Goal: Information Seeking & Learning: Find contact information

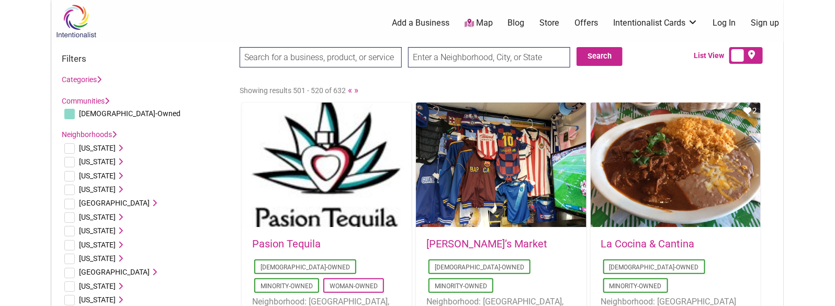
click at [202, 45] on div "Search Search List View" at bounding box center [417, 61] width 733 height 38
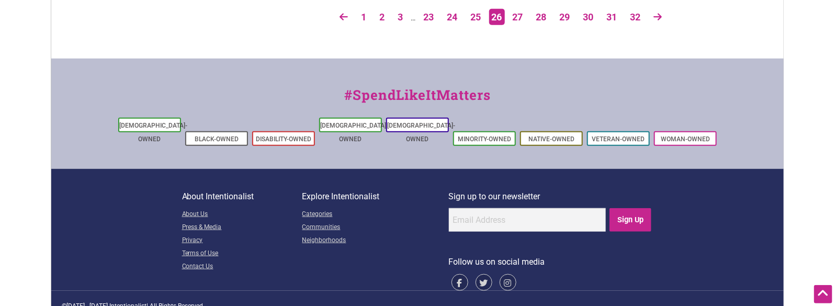
scroll to position [2029, 0]
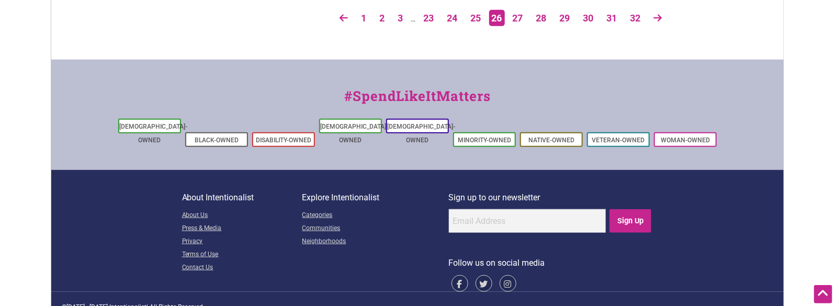
drag, startPoint x: 198, startPoint y: 125, endPoint x: 250, endPoint y: 111, distance: 54.2
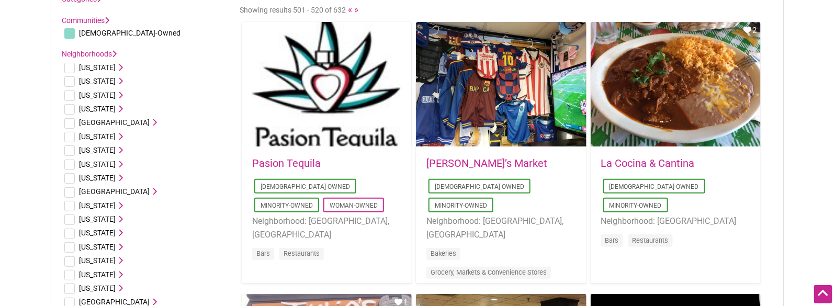
scroll to position [0, 0]
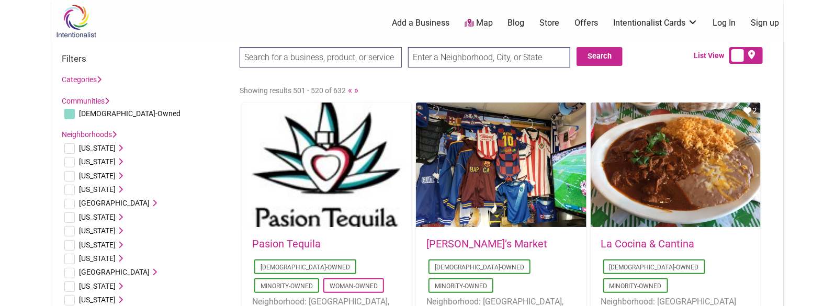
drag, startPoint x: 325, startPoint y: 69, endPoint x: 336, endPoint y: -8, distance: 77.8
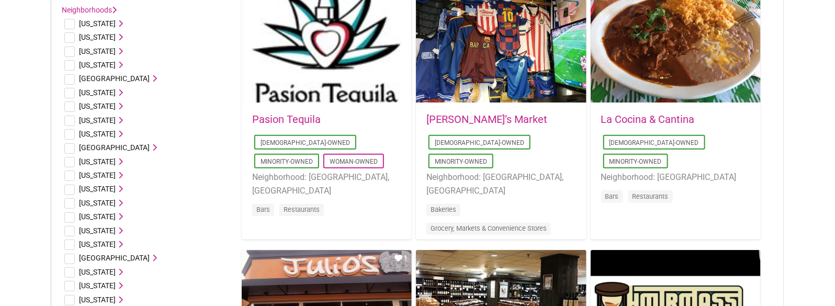
drag, startPoint x: 807, startPoint y: 115, endPoint x: 824, endPoint y: 195, distance: 81.9
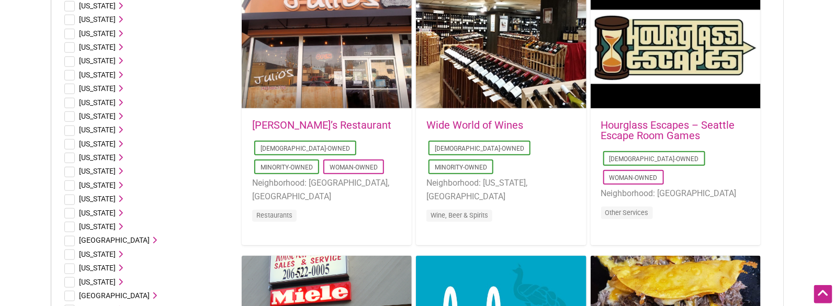
drag, startPoint x: 796, startPoint y: 107, endPoint x: 796, endPoint y: 169, distance: 61.8
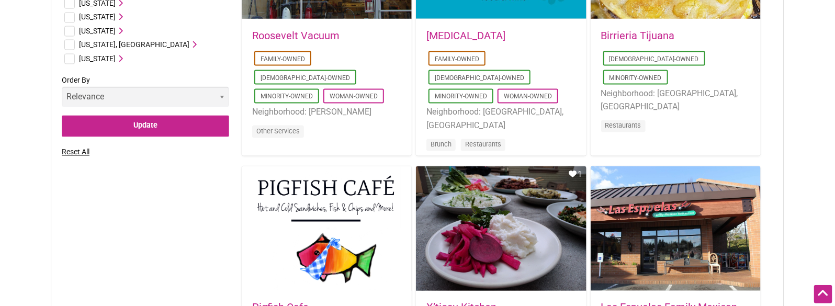
drag, startPoint x: 785, startPoint y: 119, endPoint x: 785, endPoint y: 220, distance: 101.5
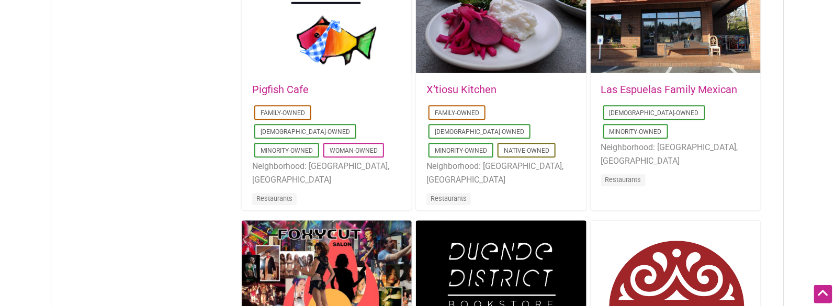
drag, startPoint x: 782, startPoint y: 50, endPoint x: 784, endPoint y: 122, distance: 72.8
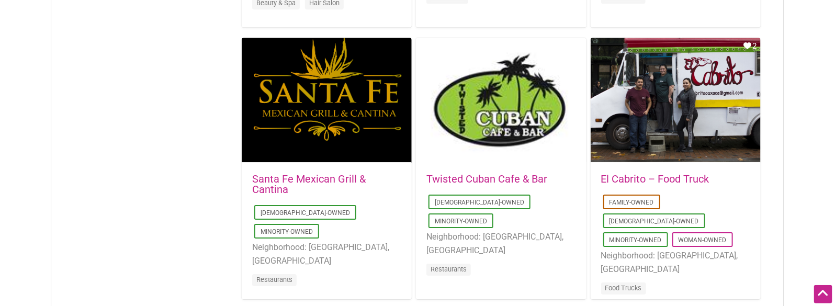
drag, startPoint x: 786, startPoint y: 97, endPoint x: 789, endPoint y: 192, distance: 94.8
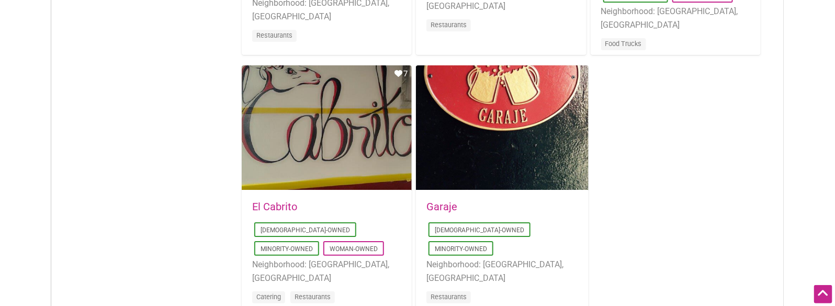
drag, startPoint x: 776, startPoint y: 47, endPoint x: 777, endPoint y: 151, distance: 104.7
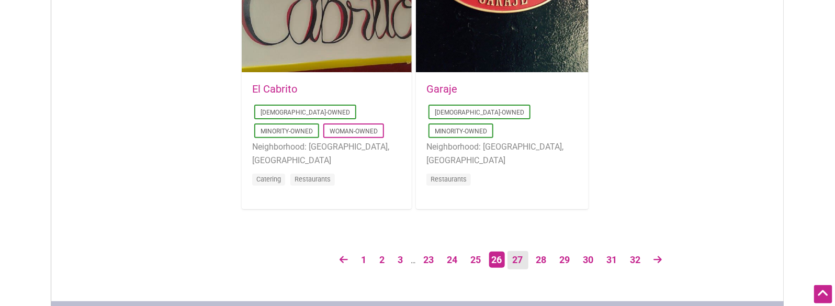
click at [520, 255] on link "27" at bounding box center [518, 260] width 21 height 18
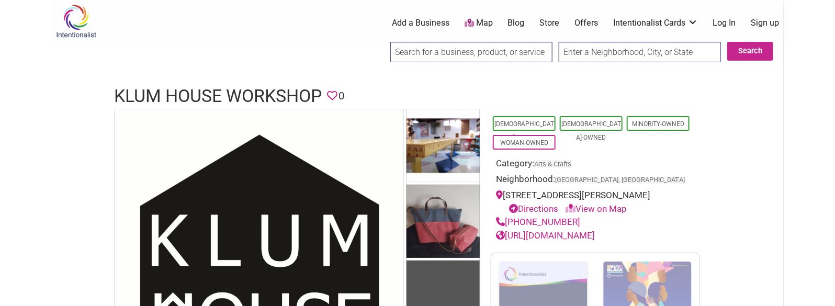
drag, startPoint x: 579, startPoint y: 234, endPoint x: 507, endPoint y: 237, distance: 72.3
click at [507, 229] on div "[PHONE_NUMBER]" at bounding box center [595, 223] width 199 height 14
copy link "(971) 225-0048"
click at [675, 243] on div "https://www.klumhouse.com/" at bounding box center [595, 236] width 199 height 14
click at [231, 102] on h1 "Klum House Workshop" at bounding box center [218, 96] width 208 height 25
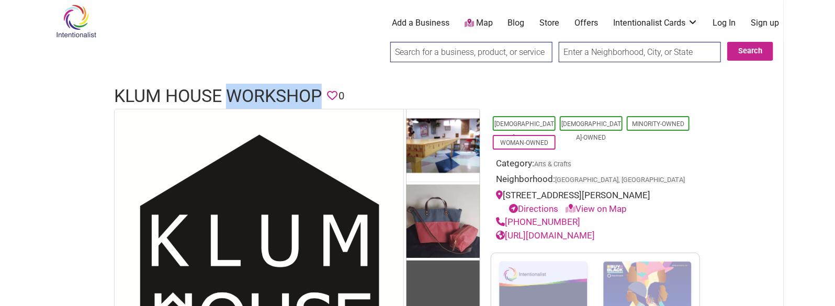
click at [231, 102] on h1 "Klum House Workshop" at bounding box center [218, 96] width 208 height 25
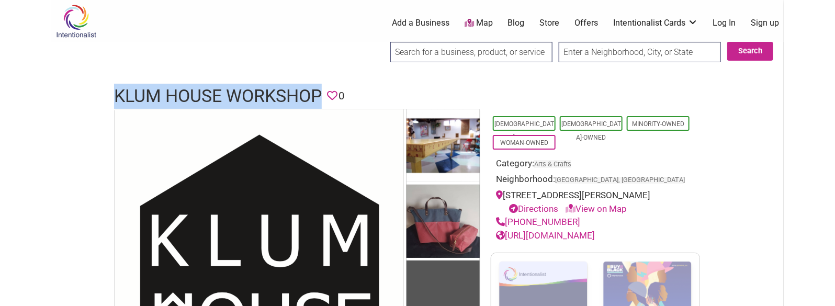
click at [231, 102] on h1 "Klum House Workshop" at bounding box center [218, 96] width 208 height 25
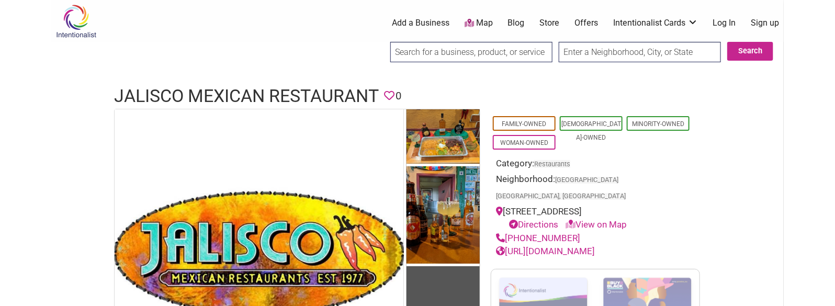
click at [220, 84] on h1 "Jalisco Mexican Restaurant" at bounding box center [246, 96] width 265 height 25
click at [220, 86] on h1 "Jalisco Mexican Restaurant" at bounding box center [246, 96] width 265 height 25
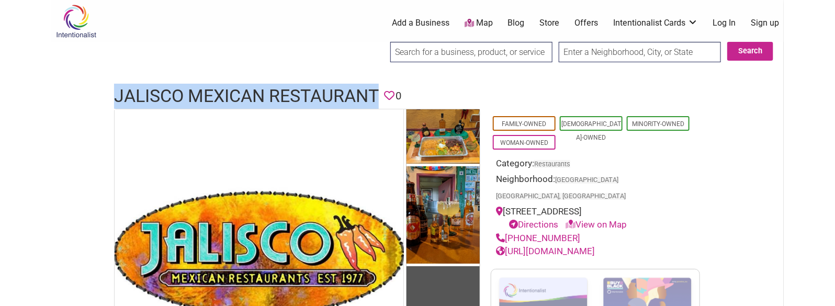
click at [220, 86] on h1 "Jalisco Mexican Restaurant" at bounding box center [246, 96] width 265 height 25
drag, startPoint x: 576, startPoint y: 219, endPoint x: 507, endPoint y: 218, distance: 69.6
click at [507, 232] on div "(206) 364-3978" at bounding box center [595, 239] width 199 height 14
copy link "(206) 364-3978"
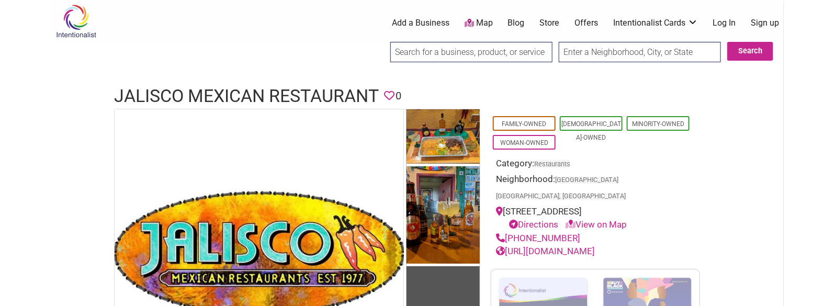
click at [255, 92] on h1 "Jalisco Mexican Restaurant" at bounding box center [246, 96] width 265 height 25
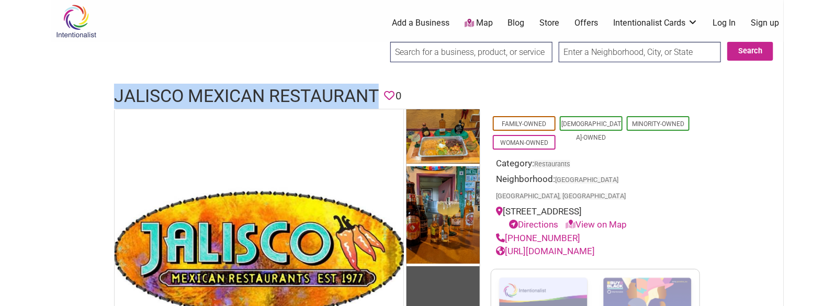
click at [255, 92] on h1 "Jalisco Mexican Restaurant" at bounding box center [246, 96] width 265 height 25
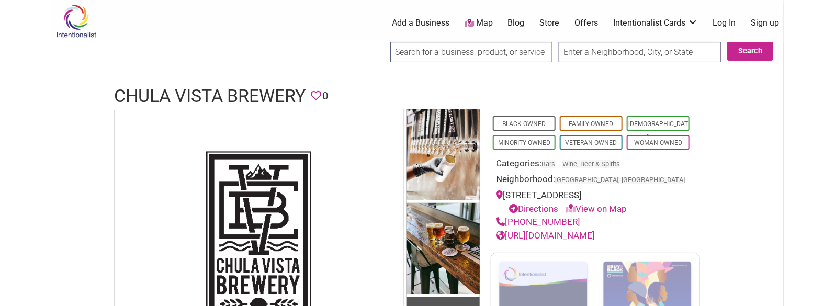
click at [204, 90] on h1 "Chula Vista Brewery" at bounding box center [210, 96] width 192 height 25
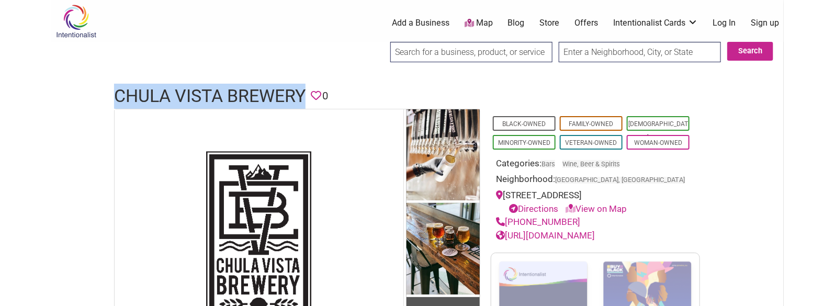
click at [204, 90] on h1 "Chula Vista Brewery" at bounding box center [210, 96] width 192 height 25
copy h1 "Chula Vista Brewery"
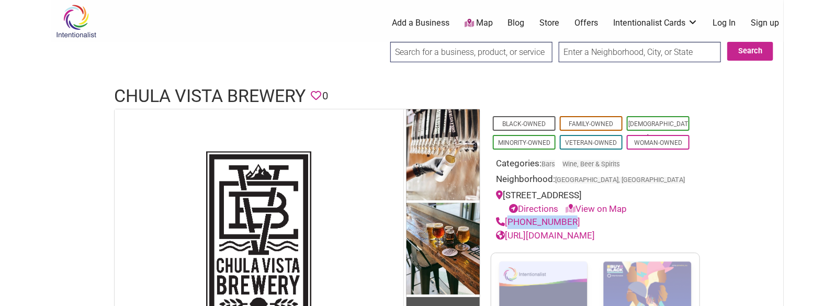
drag, startPoint x: 566, startPoint y: 222, endPoint x: 506, endPoint y: 218, distance: 60.3
click at [506, 218] on div "619-616-8806" at bounding box center [595, 223] width 199 height 14
copy link "619-616-8806"
click at [187, 89] on h1 "Chula Vista Brewery" at bounding box center [210, 96] width 192 height 25
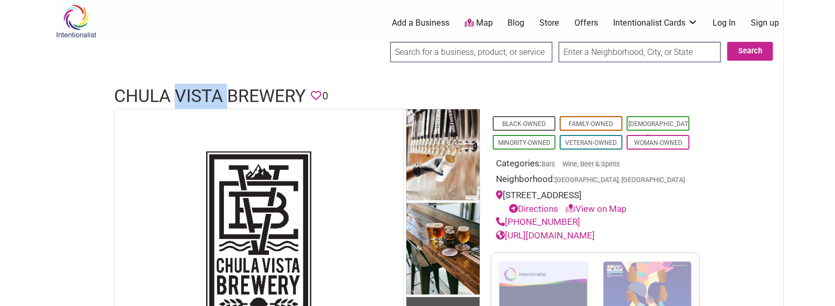
click at [187, 89] on h1 "Chula Vista Brewery" at bounding box center [210, 96] width 192 height 25
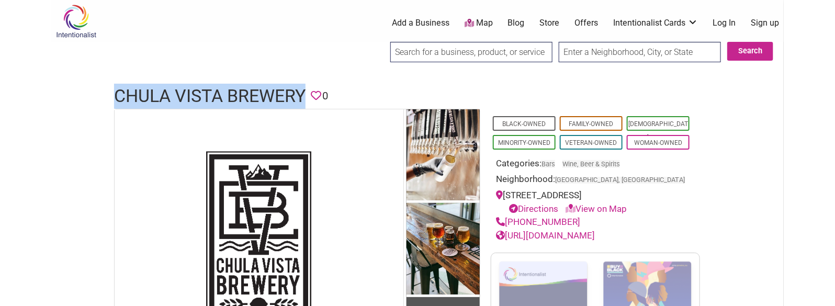
click at [187, 89] on h1 "Chula Vista Brewery" at bounding box center [210, 96] width 192 height 25
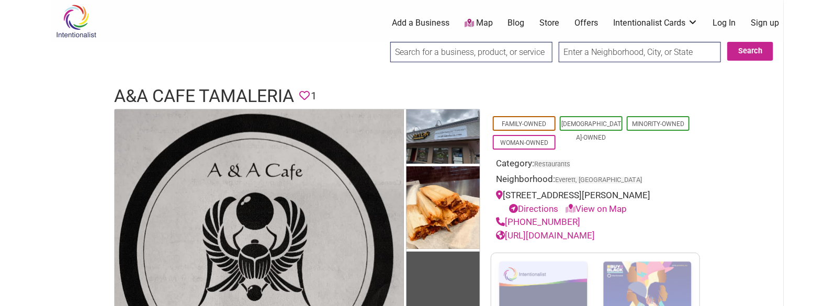
click at [198, 84] on h1 "A&A Cafe Tamaleria" at bounding box center [204, 96] width 180 height 25
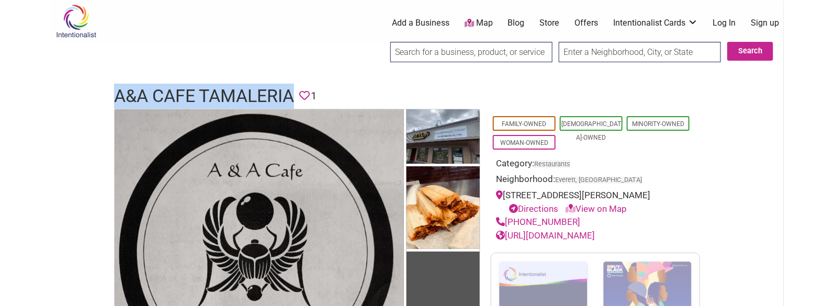
click at [198, 84] on h1 "A&A Cafe Tamaleria" at bounding box center [204, 96] width 180 height 25
copy h1 "A&A Cafe Tamaleria"
drag, startPoint x: 573, startPoint y: 223, endPoint x: 508, endPoint y: 226, distance: 64.9
click at [508, 226] on div "(425) 610-4774" at bounding box center [595, 223] width 199 height 14
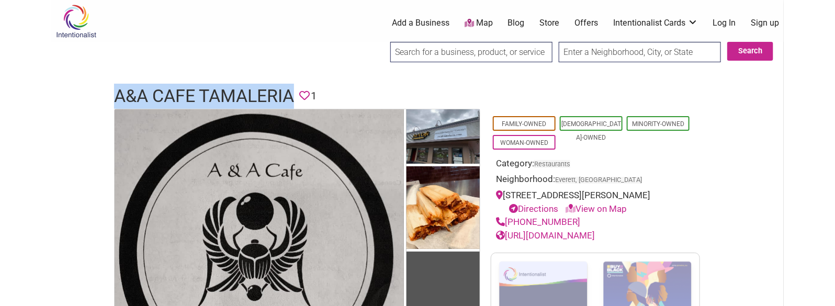
copy link "(425) 610-4774"
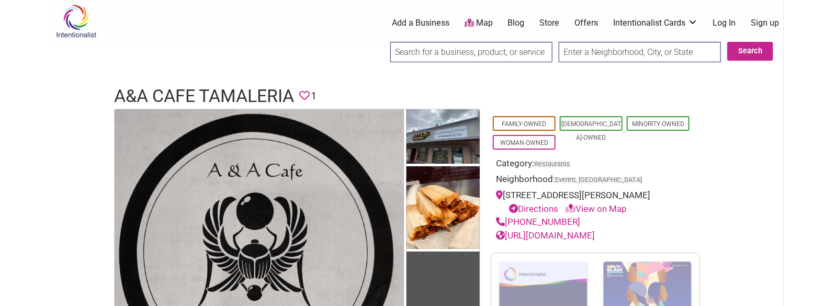
click at [222, 92] on h1 "A&A Cafe Tamaleria" at bounding box center [204, 96] width 180 height 25
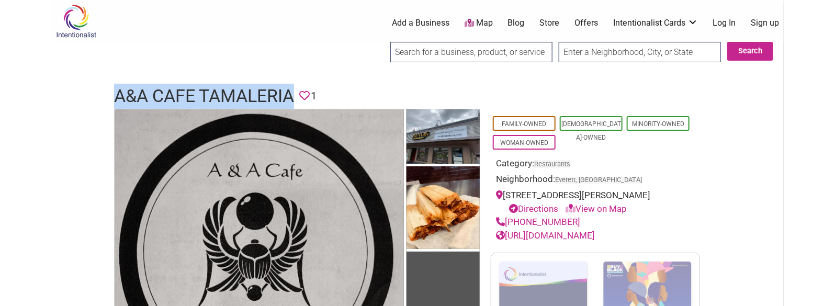
click at [222, 92] on h1 "A&A Cafe Tamaleria" at bounding box center [204, 96] width 180 height 25
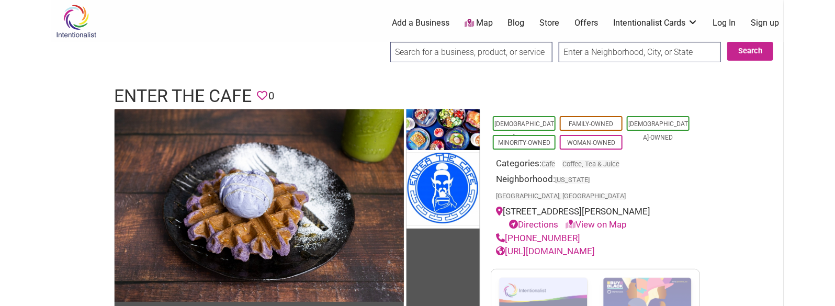
click at [200, 87] on h1 "Enter The Cafe" at bounding box center [183, 96] width 138 height 25
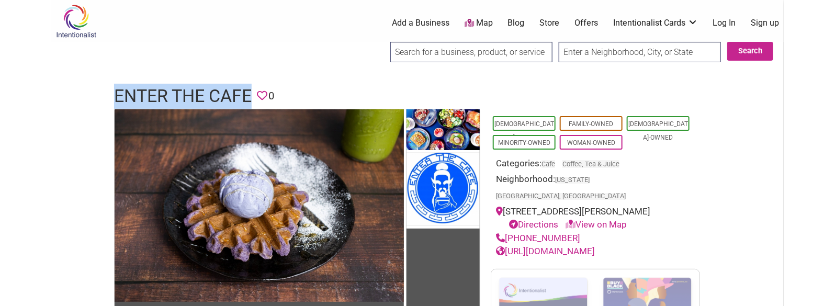
click at [200, 87] on h1 "Enter The Cafe" at bounding box center [183, 96] width 138 height 25
copy h1 "Enter The Cafe"
drag, startPoint x: 574, startPoint y: 222, endPoint x: 508, endPoint y: 223, distance: 66.0
click at [508, 232] on div "[PHONE_NUMBER]" at bounding box center [595, 239] width 199 height 14
copy link "[PHONE_NUMBER]"
